Goal: Find specific page/section: Find specific page/section

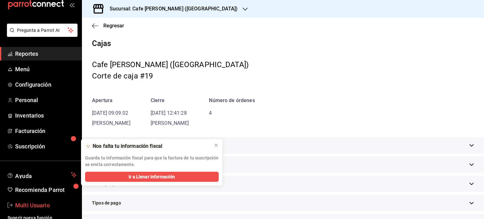
scroll to position [19, 0]
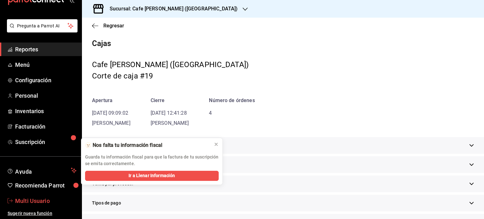
click at [34, 200] on span "Multi Usuario" at bounding box center [45, 201] width 61 height 9
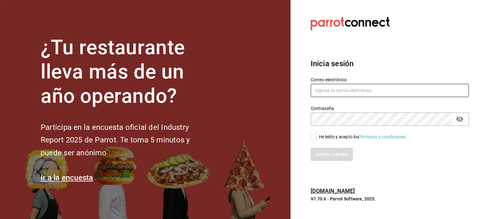
click at [331, 90] on input "text" at bounding box center [390, 90] width 158 height 13
type input "multiusuario@cafemoreto.com"
click at [315, 136] on input "He leído y acepto los Términos y condiciones." at bounding box center [314, 137] width 6 height 6
checkbox input "true"
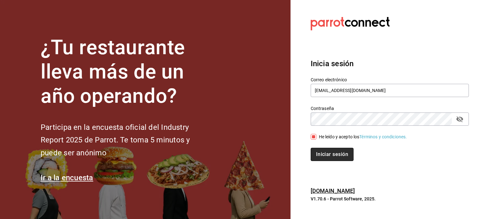
click at [328, 152] on button "Iniciar sesión" at bounding box center [332, 154] width 43 height 13
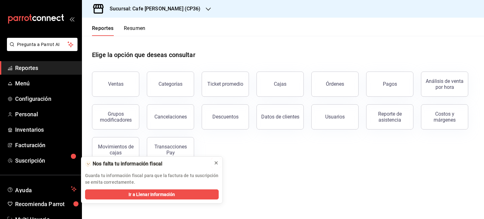
click at [216, 162] on icon at bounding box center [216, 162] width 5 height 5
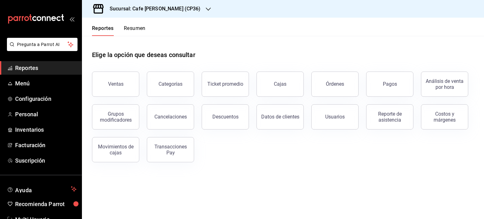
click at [206, 7] on icon "button" at bounding box center [208, 9] width 5 height 5
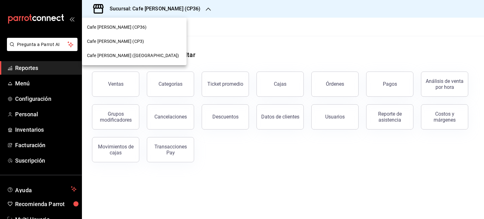
click at [123, 40] on span "Cafe [PERSON_NAME] (CP3)" at bounding box center [115, 41] width 57 height 7
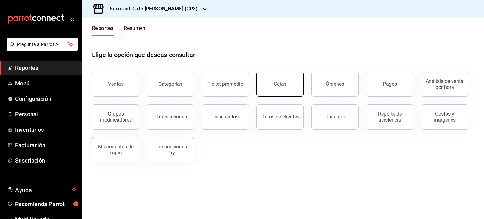
click at [274, 88] on link "Cajas" at bounding box center [280, 84] width 47 height 25
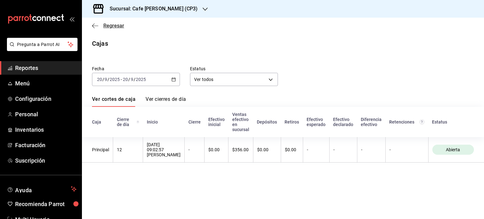
click at [93, 25] on icon "button" at bounding box center [95, 26] width 6 height 6
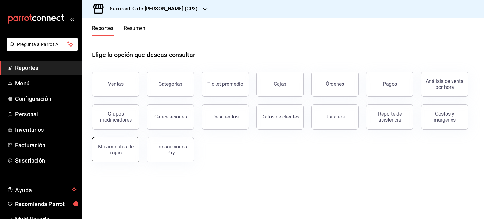
click at [113, 147] on div "Movimientos de cajas" at bounding box center [115, 150] width 39 height 12
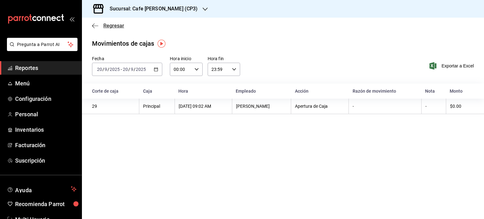
click at [94, 25] on icon "button" at bounding box center [95, 26] width 6 height 6
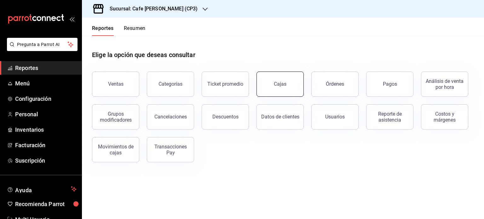
click at [284, 88] on link "Cajas" at bounding box center [280, 84] width 47 height 25
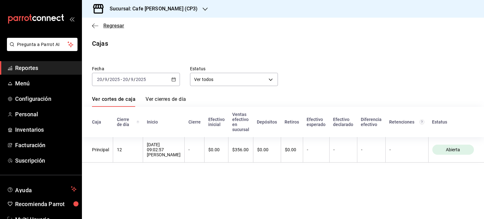
click at [95, 25] on icon "button" at bounding box center [95, 26] width 6 height 6
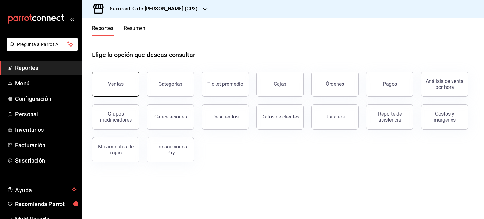
click at [122, 87] on div "Ventas" at bounding box center [115, 84] width 15 height 6
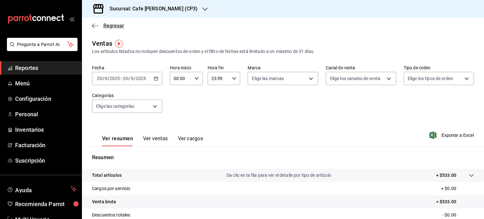
click at [105, 24] on span "Regresar" at bounding box center [113, 26] width 21 height 6
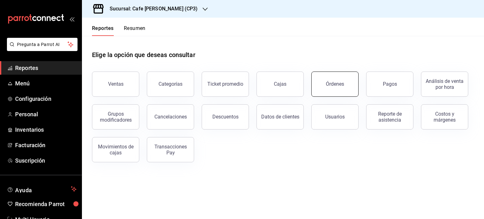
click at [340, 90] on button "Órdenes" at bounding box center [334, 84] width 47 height 25
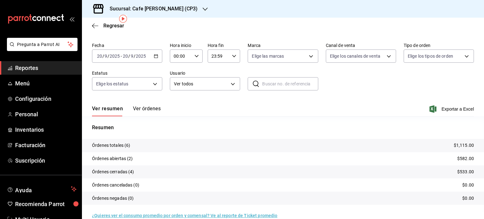
scroll to position [28, 0]
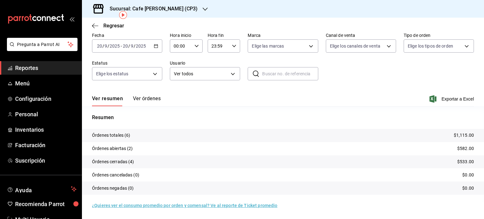
click at [146, 99] on button "Ver órdenes" at bounding box center [147, 101] width 28 height 11
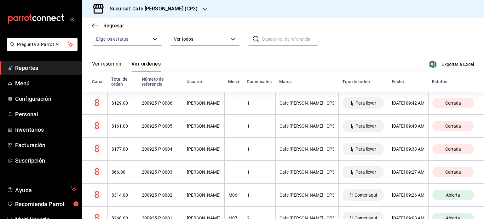
scroll to position [84, 0]
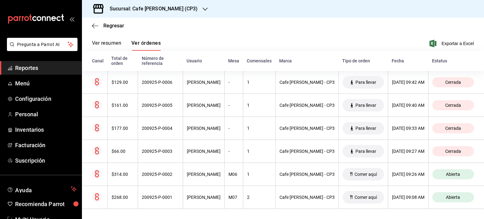
click at [233, 27] on div "Regresar" at bounding box center [283, 26] width 402 height 16
click at [101, 23] on span "Regresar" at bounding box center [108, 26] width 32 height 6
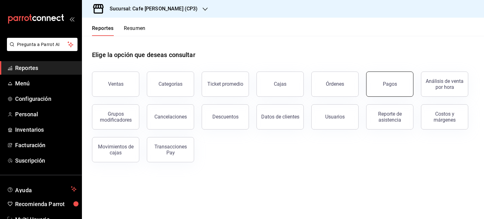
click at [382, 84] on button "Pagos" at bounding box center [389, 84] width 47 height 25
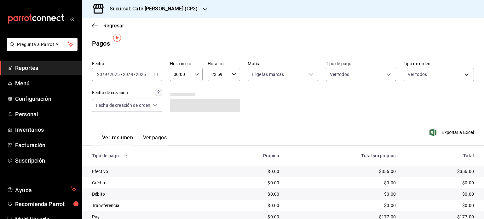
scroll to position [25, 0]
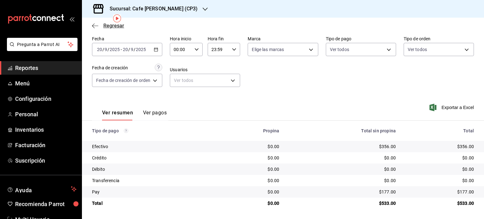
click at [96, 24] on icon "button" at bounding box center [95, 26] width 6 height 6
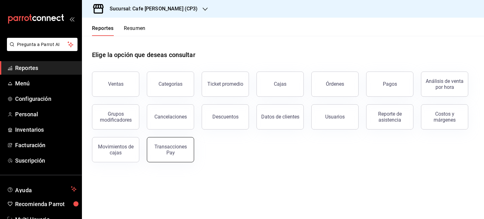
click at [171, 154] on div "Transacciones Pay" at bounding box center [170, 150] width 39 height 12
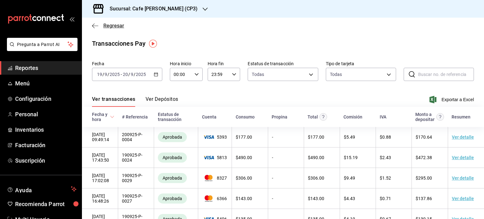
click at [97, 26] on icon "button" at bounding box center [95, 26] width 6 height 6
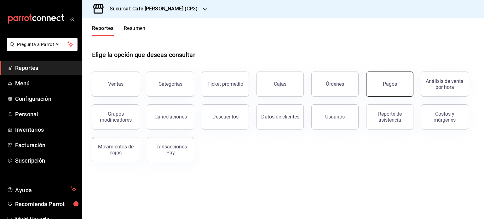
click at [393, 88] on button "Pagos" at bounding box center [389, 84] width 47 height 25
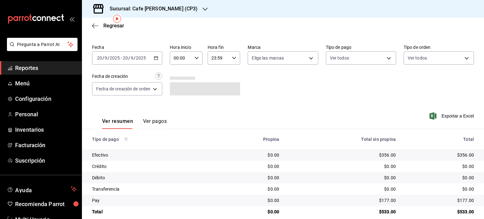
scroll to position [25, 0]
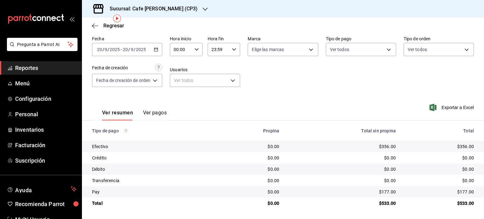
click at [158, 112] on button "Ver pagos" at bounding box center [155, 115] width 24 height 11
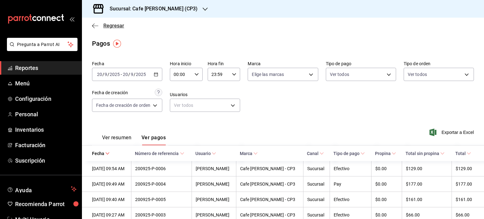
click at [97, 25] on icon "button" at bounding box center [95, 26] width 6 height 6
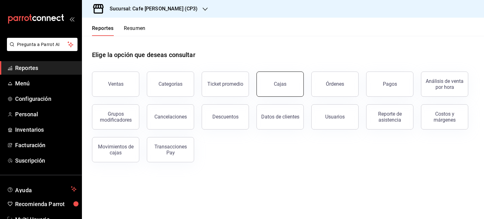
click at [282, 91] on link "Cajas" at bounding box center [280, 84] width 47 height 25
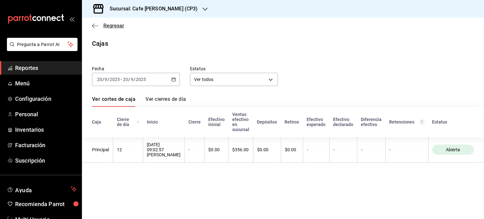
click at [93, 25] on icon "button" at bounding box center [95, 26] width 6 height 6
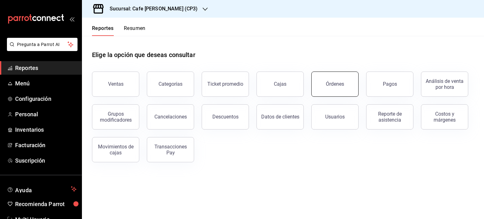
click at [337, 88] on button "Órdenes" at bounding box center [334, 84] width 47 height 25
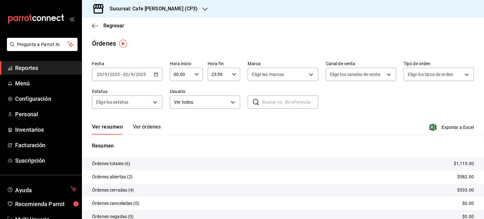
click at [143, 127] on button "Ver órdenes" at bounding box center [147, 129] width 28 height 11
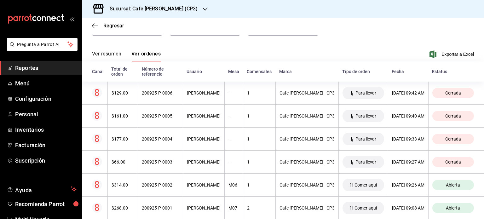
scroll to position [84, 0]
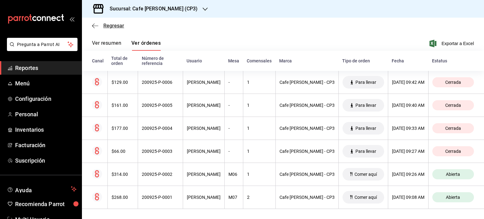
click at [105, 26] on span "Regresar" at bounding box center [113, 26] width 21 height 6
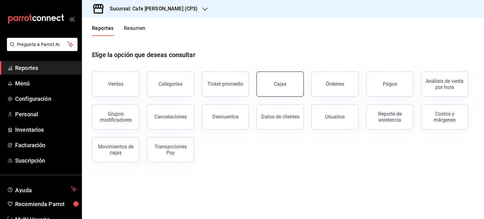
click at [277, 90] on link "Cajas" at bounding box center [280, 84] width 47 height 25
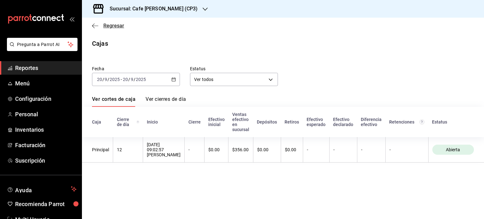
click at [104, 23] on span "Regresar" at bounding box center [113, 26] width 21 height 6
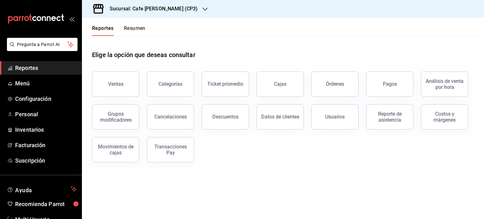
click at [159, 6] on h3 "Sucursal: Cafe [PERSON_NAME] (CP3)" at bounding box center [151, 9] width 93 height 8
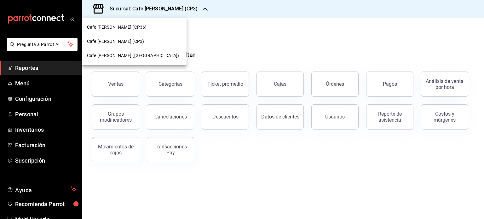
click at [130, 52] on span "Cafe [PERSON_NAME] ([GEOGRAPHIC_DATA])" at bounding box center [133, 55] width 92 height 7
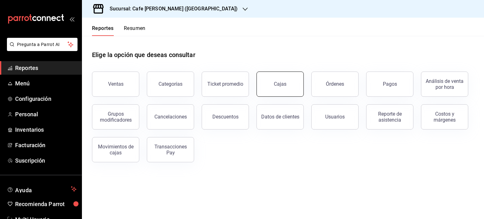
click at [282, 86] on div "Cajas" at bounding box center [280, 84] width 13 height 8
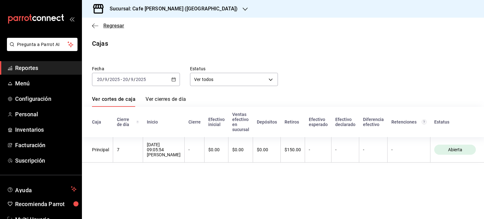
click at [111, 27] on span "Regresar" at bounding box center [113, 26] width 21 height 6
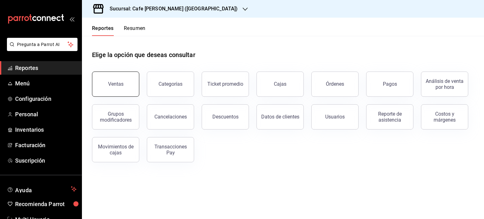
click at [119, 88] on button "Ventas" at bounding box center [115, 84] width 47 height 25
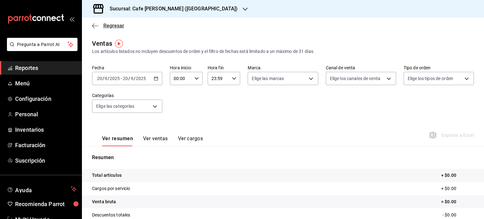
click at [101, 25] on span "Regresar" at bounding box center [108, 26] width 32 height 6
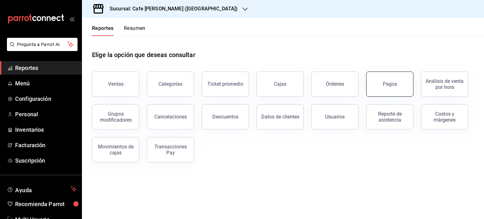
click at [390, 86] on div "Pagos" at bounding box center [390, 84] width 14 height 6
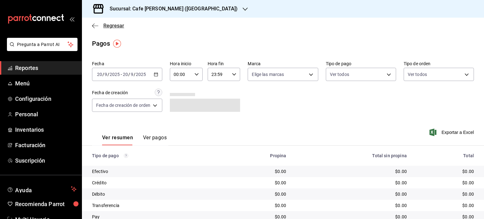
click at [95, 26] on icon "button" at bounding box center [95, 26] width 6 height 6
